Goal: Navigation & Orientation: Find specific page/section

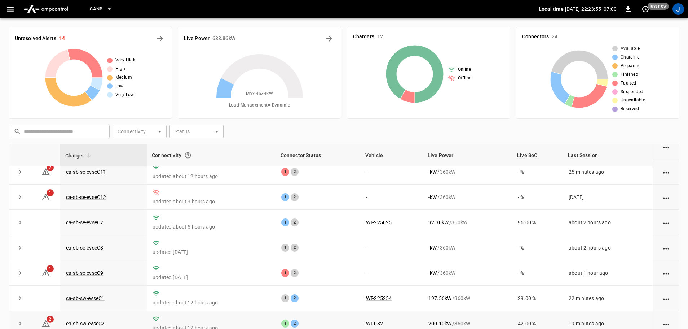
scroll to position [28, 0]
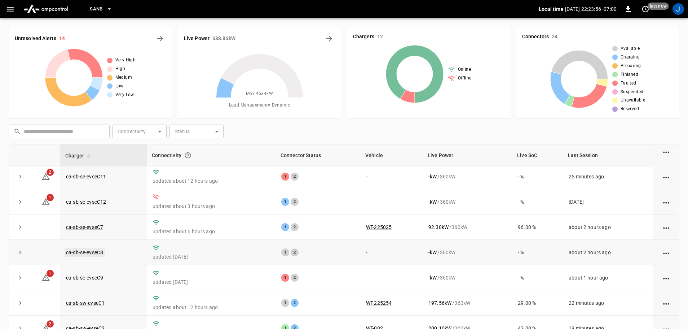
click at [86, 255] on link "ca-sb-se-evseC8" at bounding box center [85, 252] width 40 height 9
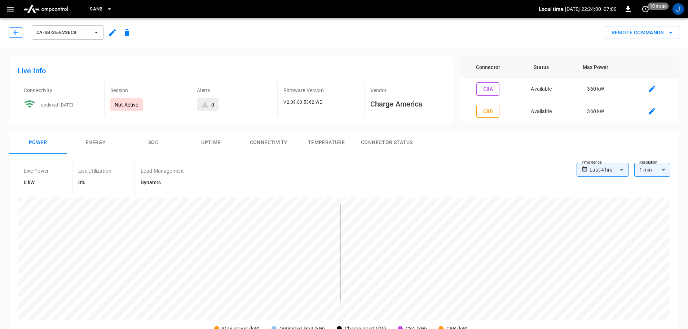
click at [15, 31] on icon "button" at bounding box center [15, 32] width 5 height 5
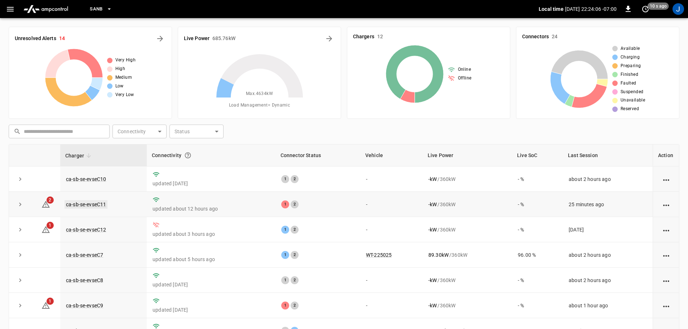
click at [89, 204] on link "ca-sb-se-evseC11" at bounding box center [86, 204] width 43 height 9
click at [87, 180] on link "ca-sb-se-evseC10" at bounding box center [86, 179] width 43 height 9
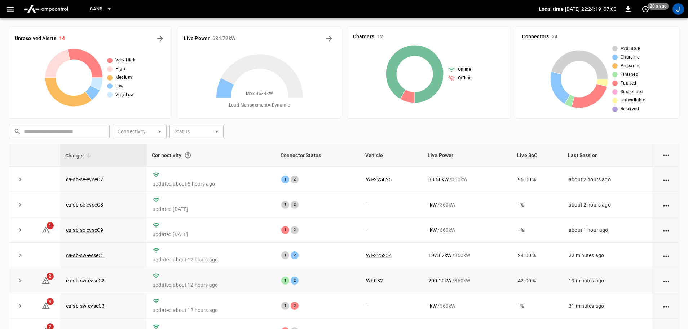
scroll to position [64, 0]
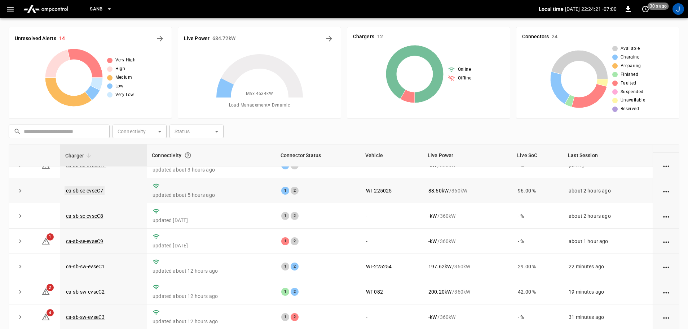
click at [91, 191] on link "ca-sb-se-evseC7" at bounding box center [85, 190] width 40 height 9
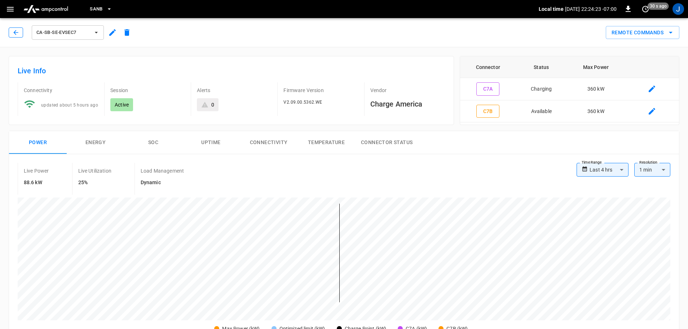
click at [13, 33] on icon "button" at bounding box center [15, 32] width 7 height 7
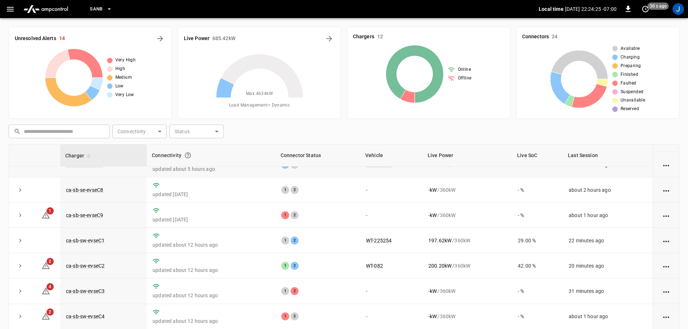
scroll to position [100, 0]
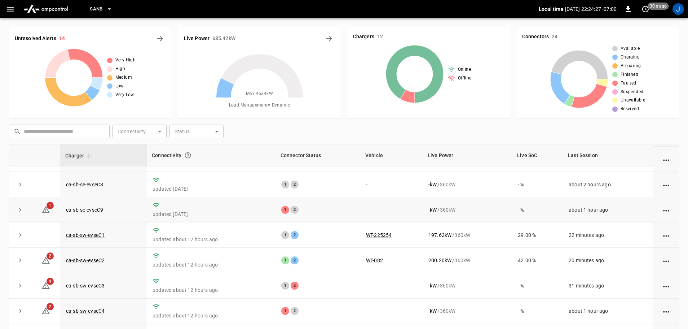
click at [88, 210] on td "ca-sb-se-evseC9" at bounding box center [103, 209] width 87 height 25
click at [89, 207] on link "ca-sb-se-evseC9" at bounding box center [85, 209] width 40 height 9
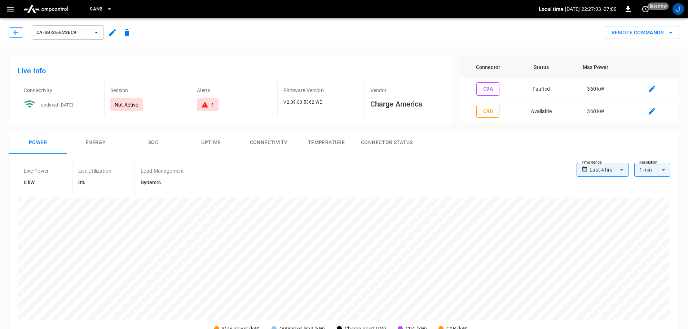
click at [16, 32] on icon "button" at bounding box center [15, 32] width 7 height 7
